Goal: Check status

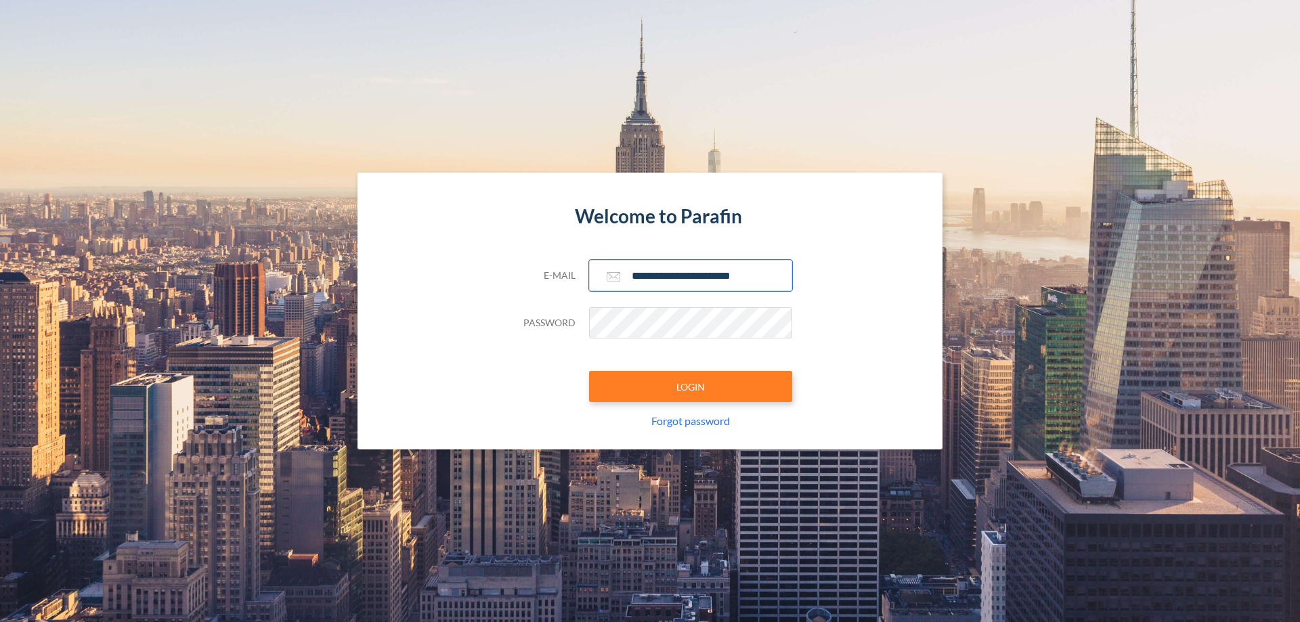
type input "**********"
click at [691, 387] on button "LOGIN" at bounding box center [690, 386] width 203 height 31
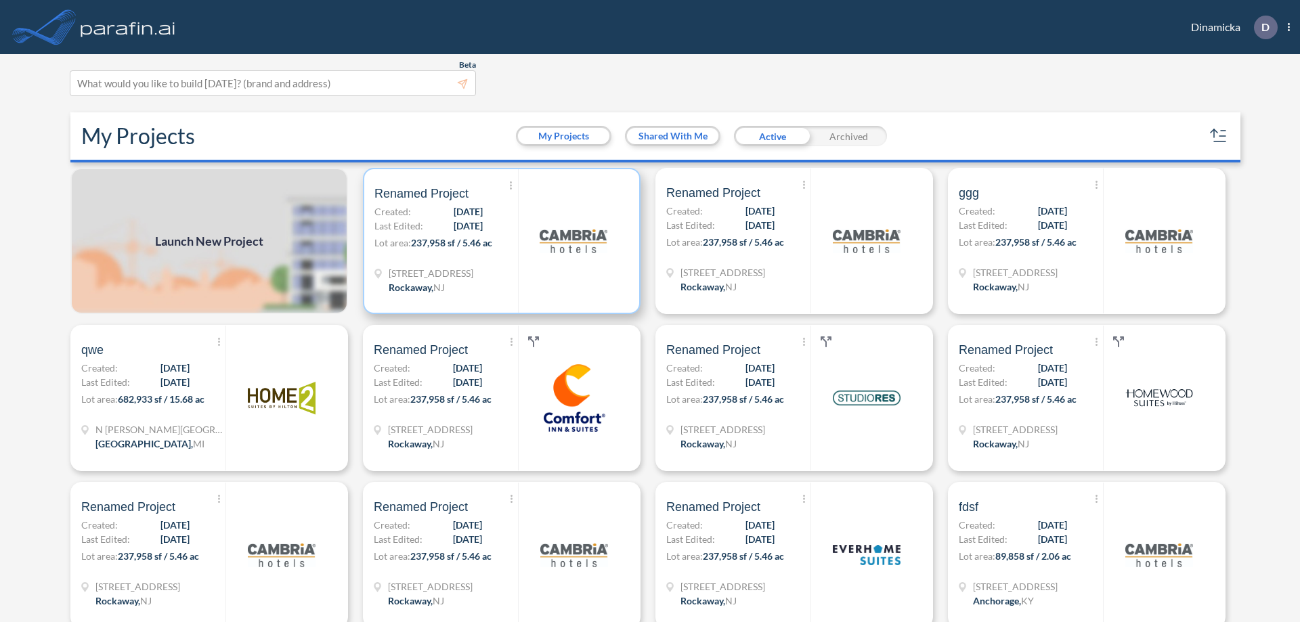
scroll to position [3, 0]
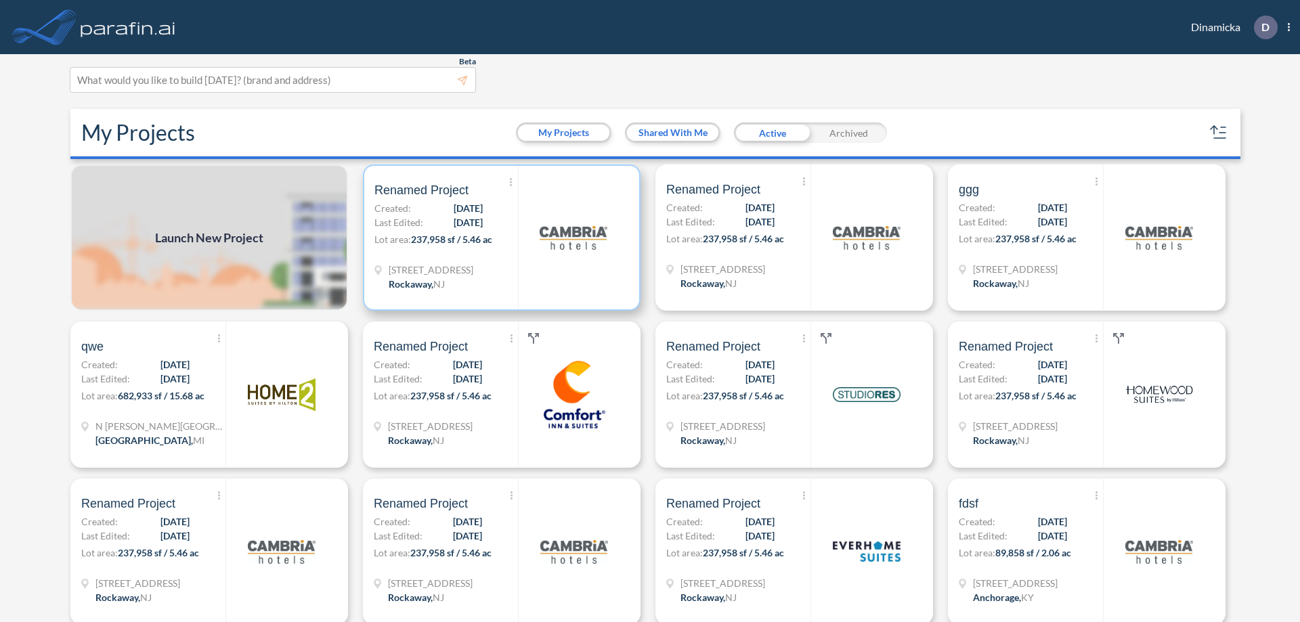
click at [499, 238] on p "Lot area: 237,958 sf / 5.46 ac" at bounding box center [446, 242] width 144 height 20
